Goal: Task Accomplishment & Management: Manage account settings

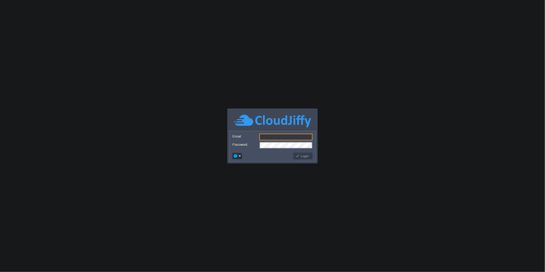
click at [287, 134] on input "Email:" at bounding box center [285, 137] width 53 height 7
type input "[PERSON_NAME][EMAIL_ADDRESS][DOMAIN_NAME]"
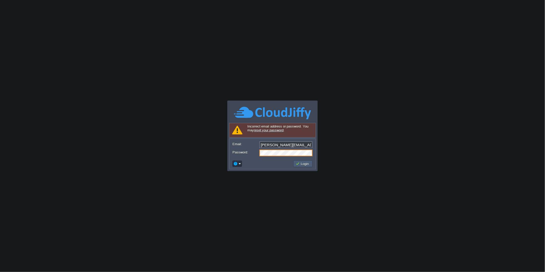
click at [302, 166] on button "Login" at bounding box center [303, 163] width 15 height 5
click at [307, 162] on button "Login" at bounding box center [303, 163] width 15 height 5
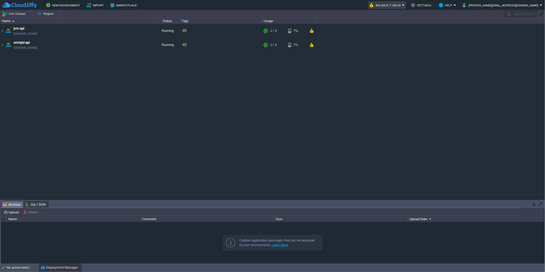
click at [402, 6] on button "Balance ₹-106.44" at bounding box center [386, 5] width 32 height 6
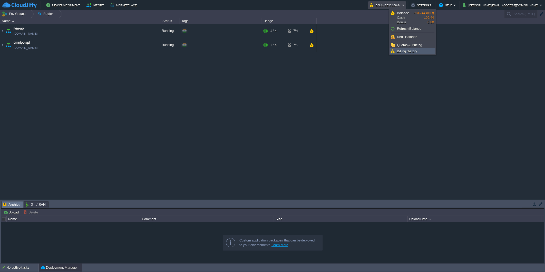
click at [419, 51] on link "Billing History" at bounding box center [412, 52] width 45 height 6
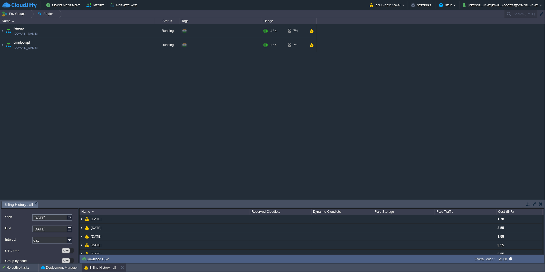
click at [402, 5] on button "Balance ₹-106.44" at bounding box center [386, 5] width 32 height 6
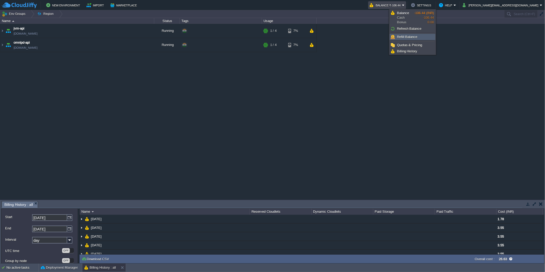
click at [414, 37] on span "Refill Balance" at bounding box center [407, 37] width 21 height 4
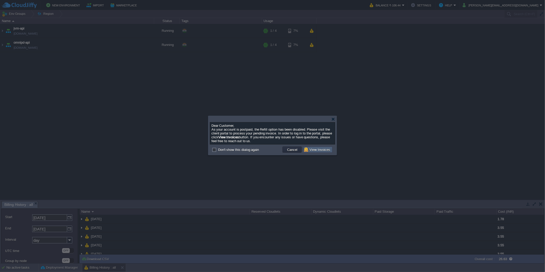
click at [325, 150] on button "View Invoices" at bounding box center [318, 149] width 28 height 5
